Goal: Task Accomplishment & Management: Manage account settings

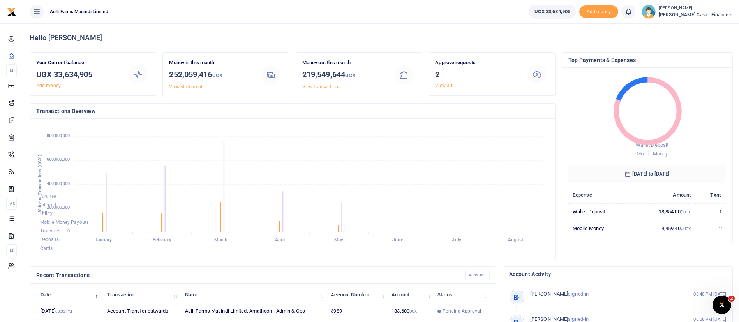
scroll to position [9, 9]
click at [706, 9] on small "[PERSON_NAME]" at bounding box center [696, 8] width 74 height 7
click at [704, 27] on link "Switch accounts" at bounding box center [677, 28] width 62 height 11
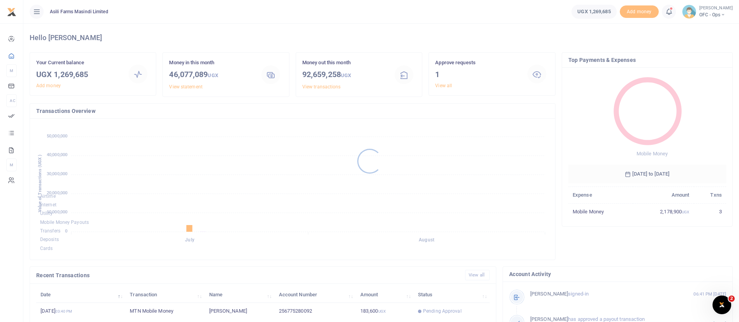
scroll to position [9, 9]
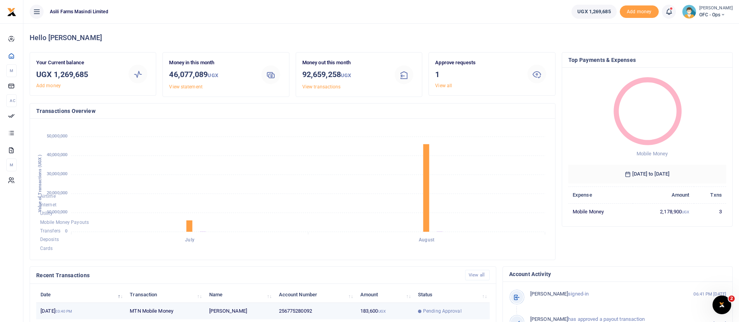
click at [444, 310] on span "Pending Approval" at bounding box center [442, 311] width 39 height 7
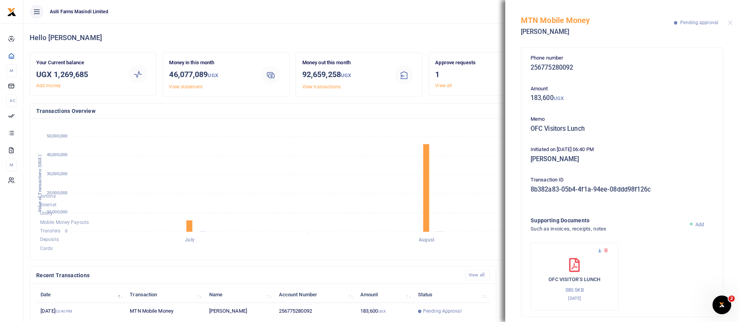
click at [601, 251] on icon at bounding box center [599, 250] width 5 height 5
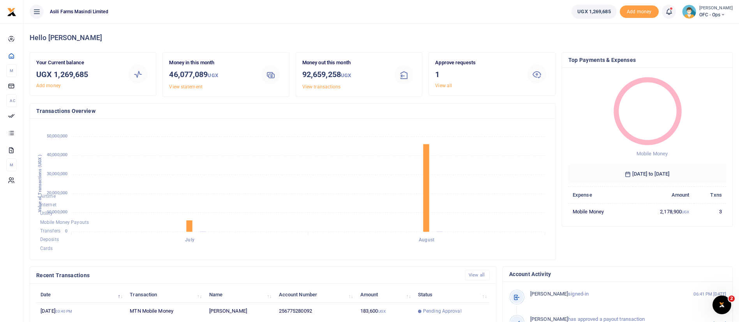
scroll to position [143, 0]
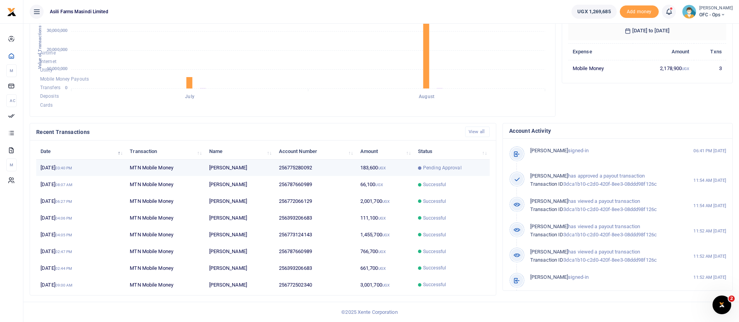
click at [226, 169] on td "[PERSON_NAME]" at bounding box center [240, 168] width 70 height 17
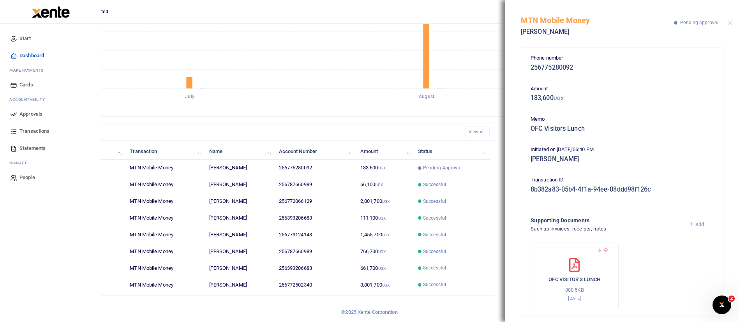
click at [37, 113] on span "Approvals" at bounding box center [30, 114] width 23 height 8
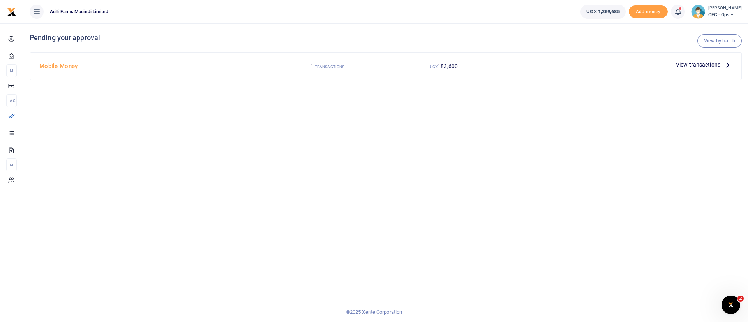
click at [706, 64] on span "View transactions" at bounding box center [698, 64] width 44 height 9
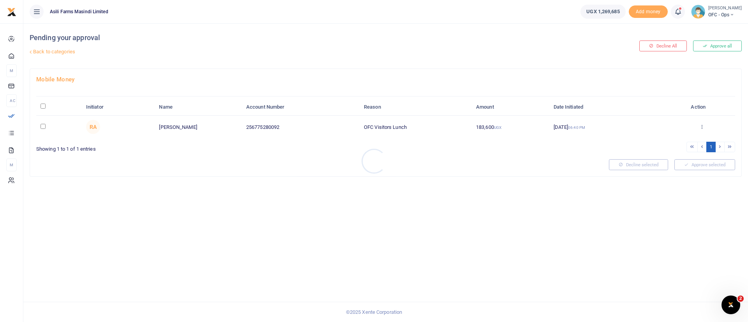
click at [43, 107] on div at bounding box center [374, 161] width 748 height 322
click at [47, 106] on th "\a \a : activate to sort column descending" at bounding box center [59, 107] width 46 height 17
click at [44, 107] on input "\a \a : activate to sort column descending" at bounding box center [43, 106] width 5 height 5
checkbox input "true"
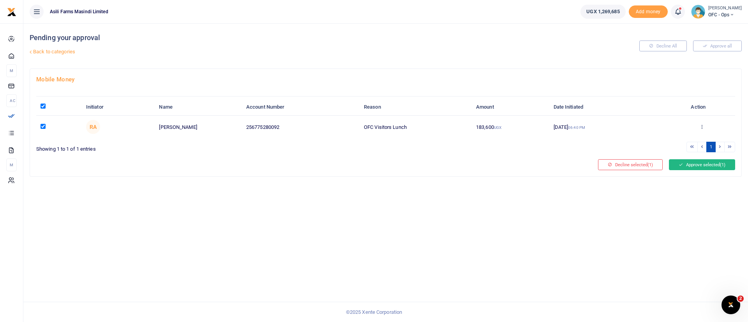
click at [717, 162] on button "Approve selected (1)" at bounding box center [702, 164] width 66 height 11
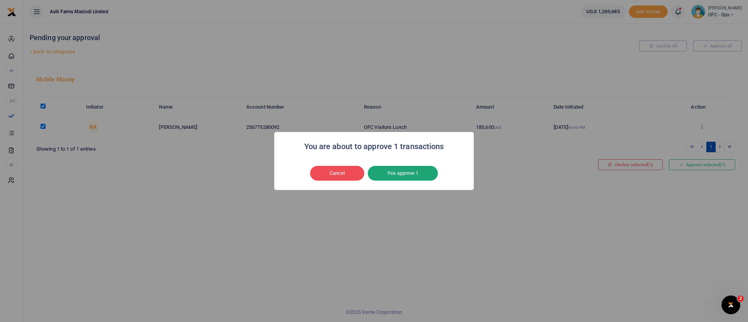
click at [413, 173] on button "Yes approve 1" at bounding box center [403, 173] width 70 height 15
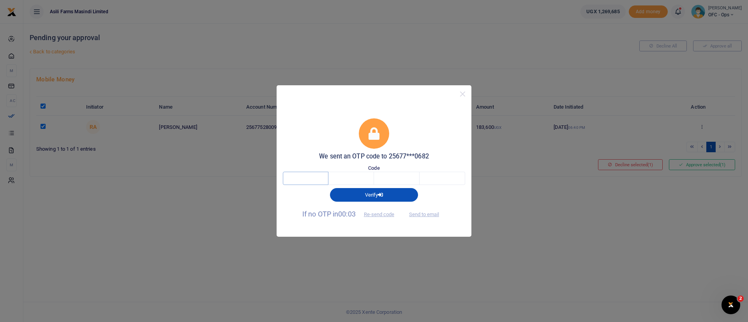
click at [306, 178] on input "text" at bounding box center [306, 178] width 46 height 13
type input "3"
type input "4"
type input "8"
type input "2"
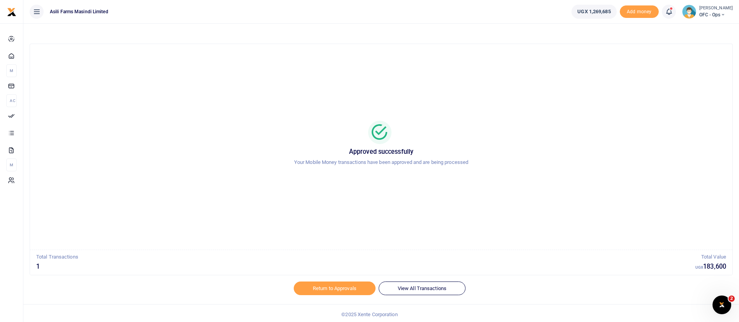
click at [702, 15] on span "OFC - Ops" at bounding box center [716, 14] width 34 height 7
click at [707, 27] on link "Switch accounts" at bounding box center [710, 28] width 62 height 11
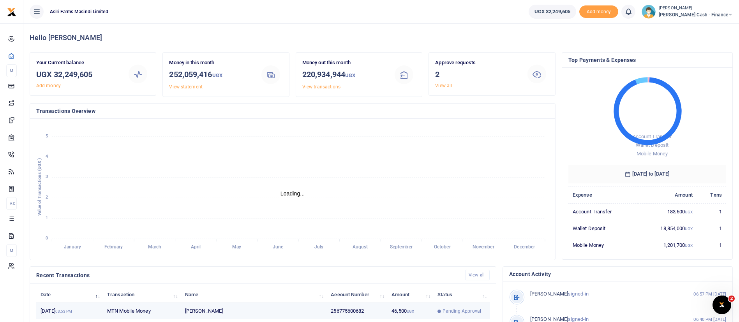
click at [460, 311] on span "Pending Approval" at bounding box center [462, 311] width 39 height 7
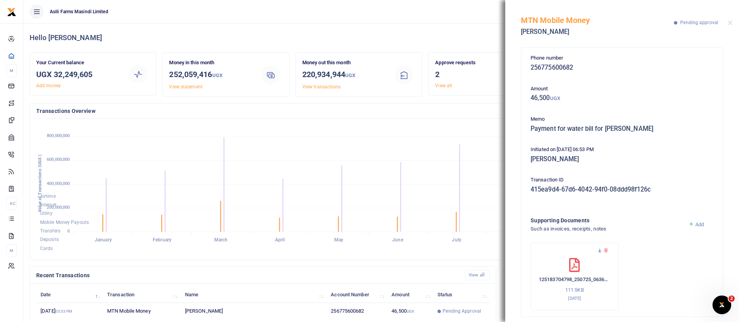
click at [601, 252] on icon at bounding box center [599, 250] width 5 height 5
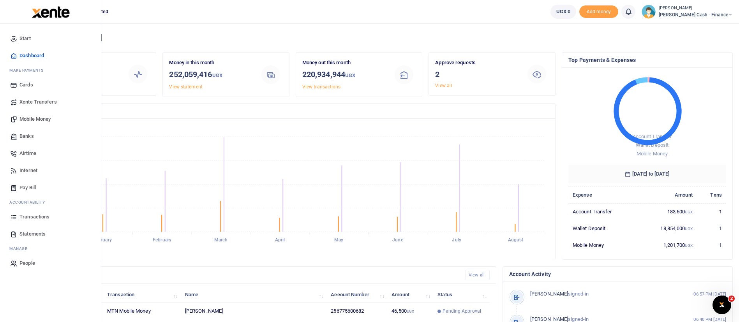
click at [43, 14] on img at bounding box center [51, 12] width 38 height 12
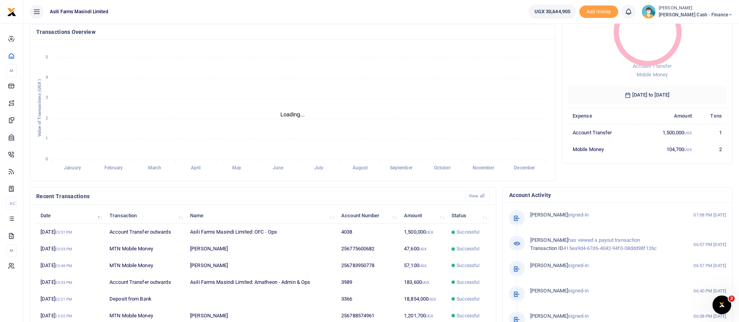
scroll to position [91, 0]
